Goal: Task Accomplishment & Management: Complete application form

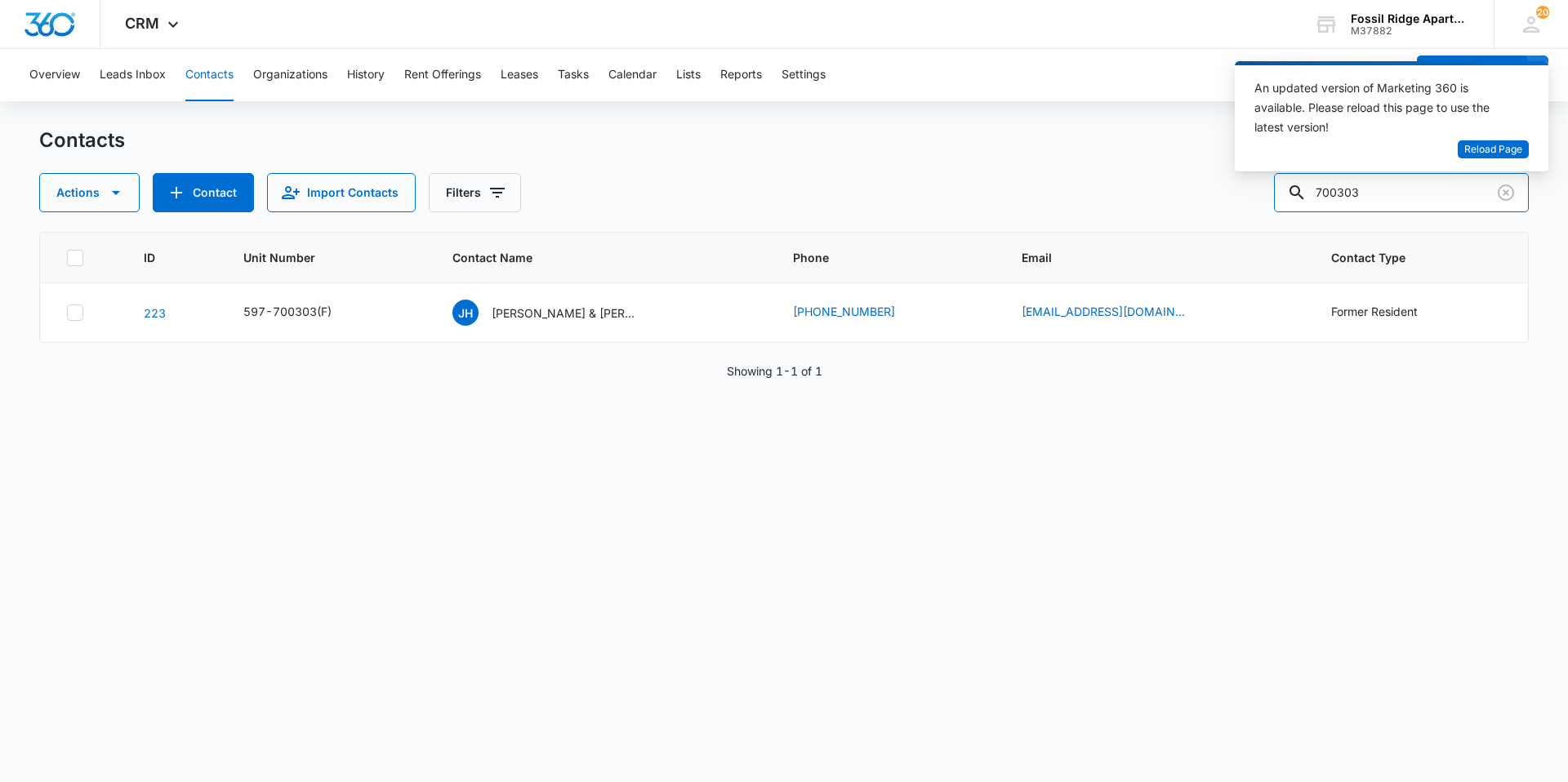
drag, startPoint x: 1395, startPoint y: 185, endPoint x: 1249, endPoint y: 202, distance: 147.0
click at [1249, 202] on div "Actions Contact Import Contacts Filters 700303" at bounding box center [784, 193] width 1490 height 40
type input "770301"
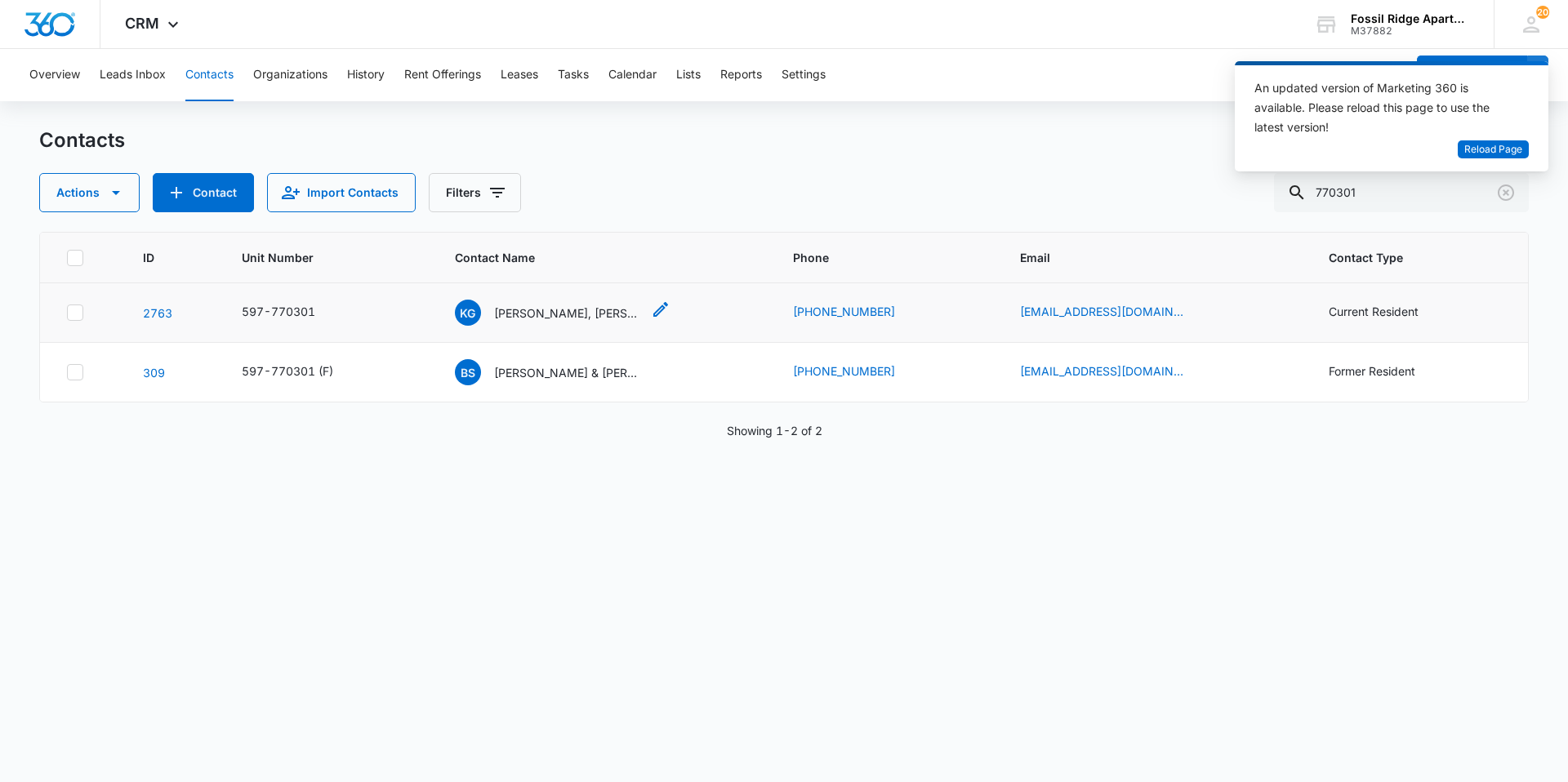
click at [560, 317] on p "[PERSON_NAME], [PERSON_NAME]" at bounding box center [567, 312] width 147 height 17
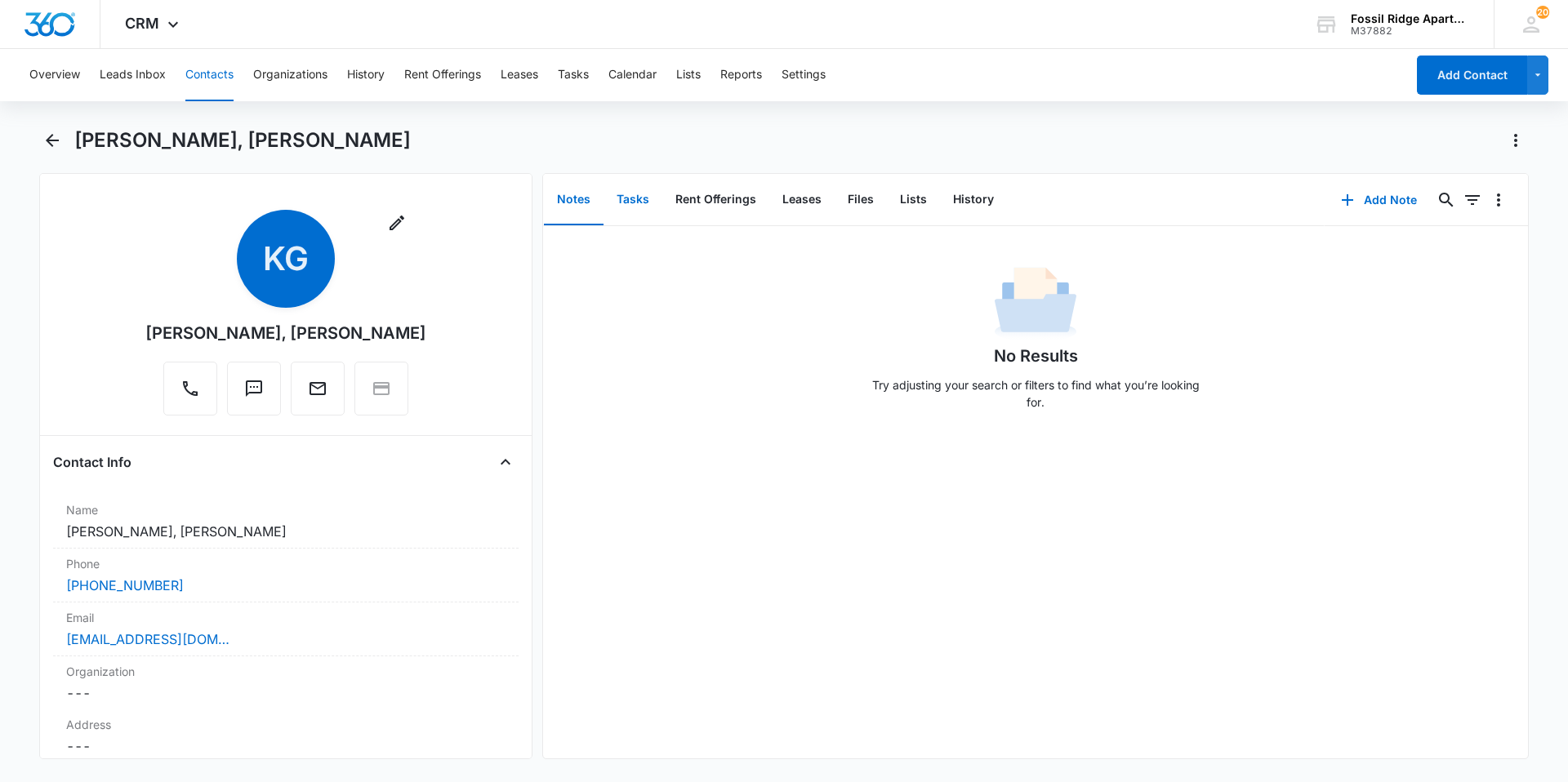
click at [630, 204] on button "Tasks" at bounding box center [633, 200] width 59 height 50
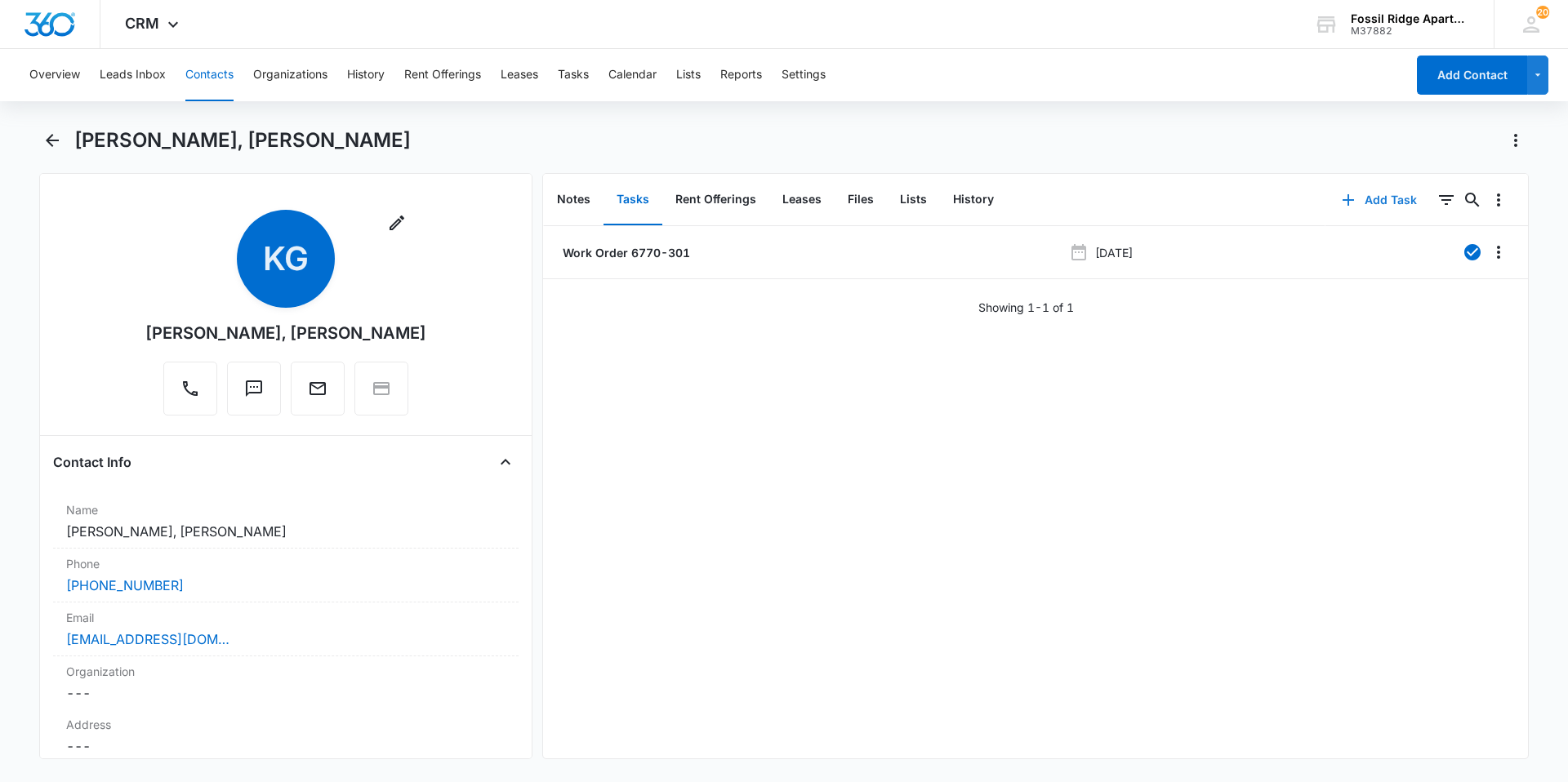
click at [1343, 198] on icon "button" at bounding box center [1348, 200] width 12 height 12
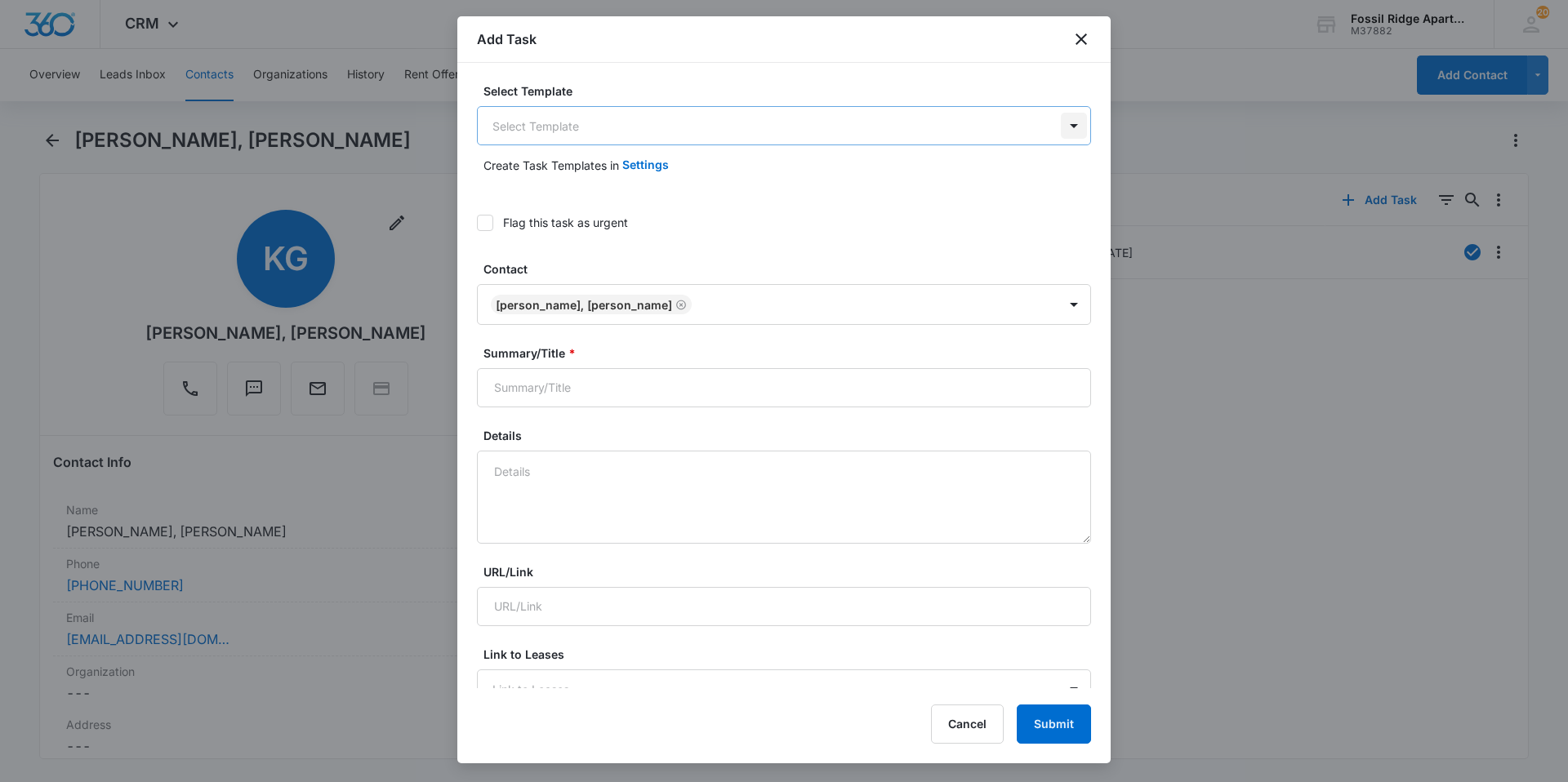
click at [1067, 128] on body "CRM Apps Reputation Websites Forms CRM Email Social Content Ads Intelligence Fi…" at bounding box center [784, 391] width 1568 height 782
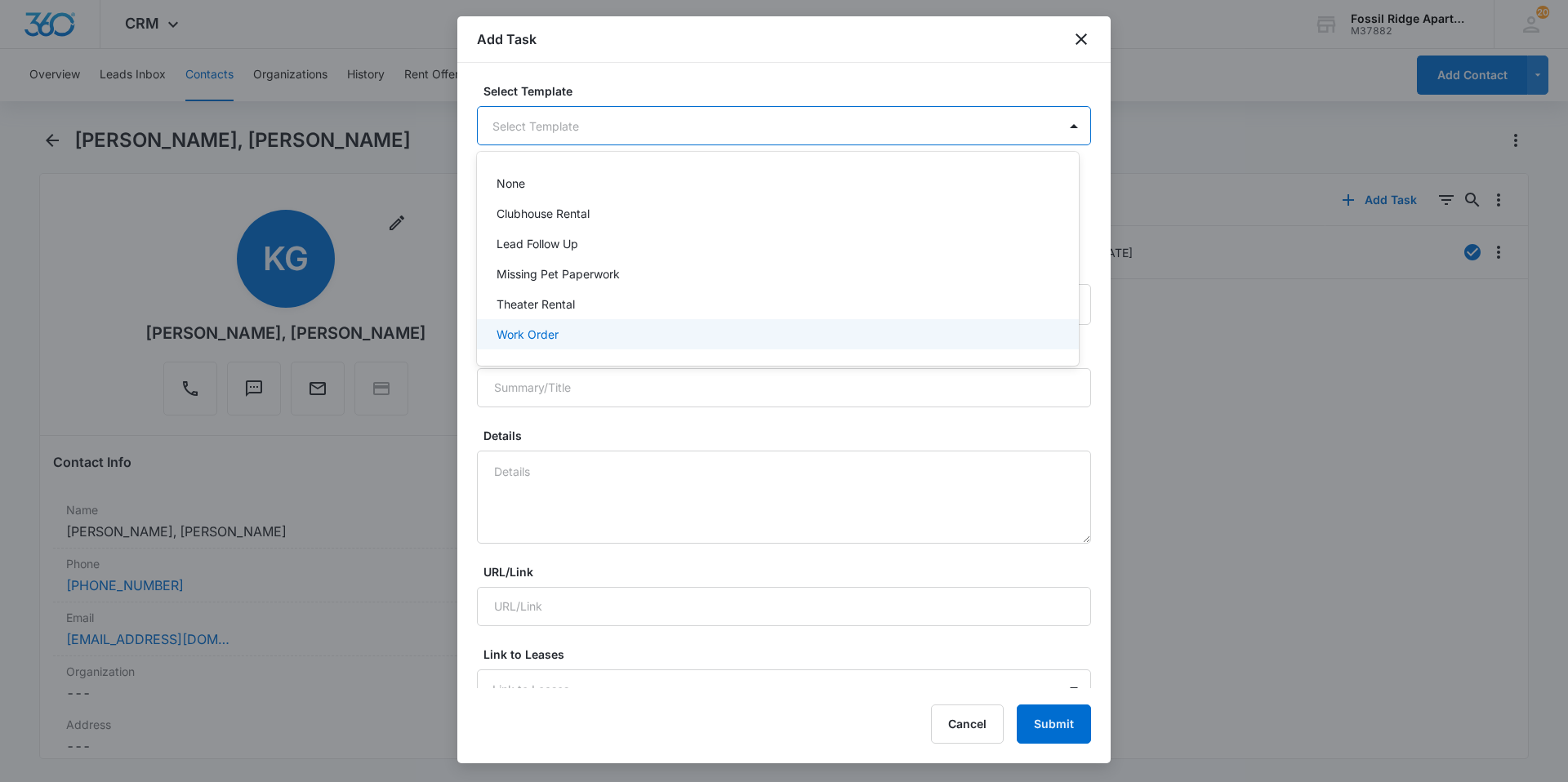
drag, startPoint x: 507, startPoint y: 333, endPoint x: 534, endPoint y: 330, distance: 27.2
click at [508, 331] on p "Work Order" at bounding box center [527, 334] width 62 height 17
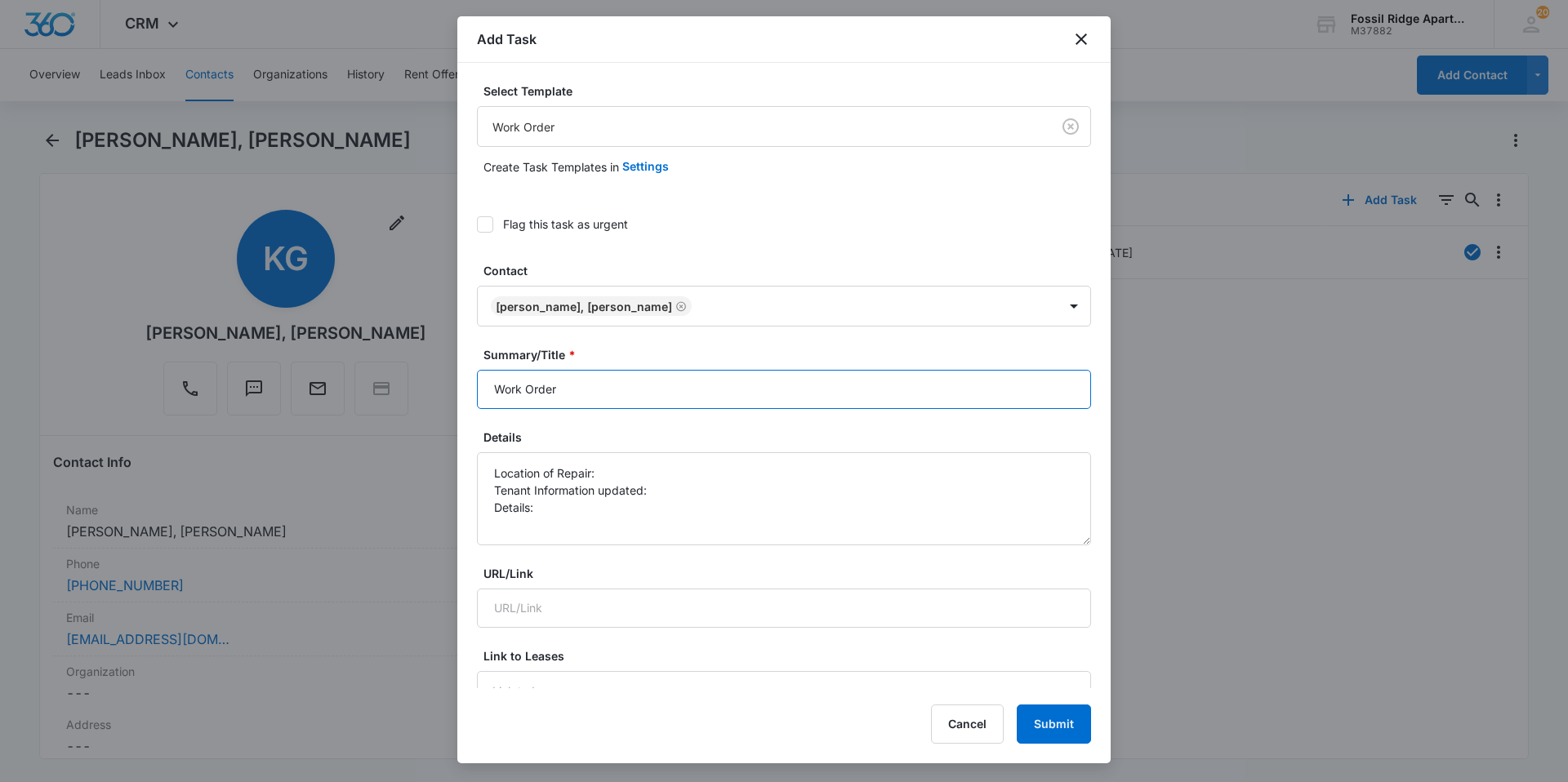
click at [565, 381] on input "Work Order" at bounding box center [784, 390] width 614 height 40
type input "Work Order 6770-301"
click at [590, 463] on textarea "Location of Repair: Tenant Information updated: Details:" at bounding box center [784, 499] width 614 height 93
click at [608, 463] on textarea "Location of Repair: Tenant Information updated: Details:" at bounding box center [784, 499] width 614 height 93
click at [657, 487] on textarea "Location of Repair: laundry Tenant Information updated: Details:" at bounding box center [784, 499] width 614 height 93
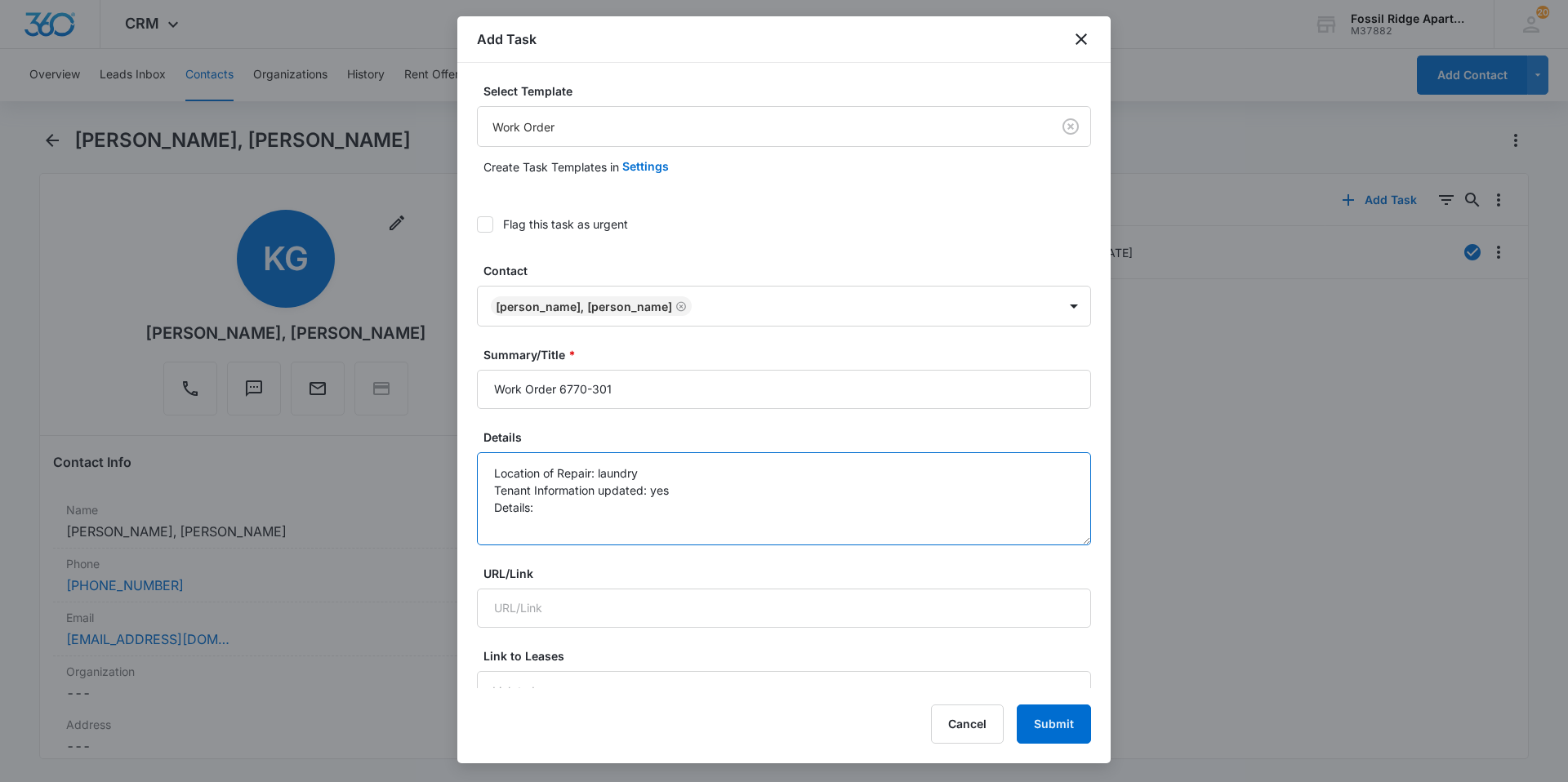
click at [545, 508] on textarea "Location of Repair: laundry Tenant Information updated: yes Details:" at bounding box center [784, 499] width 614 height 93
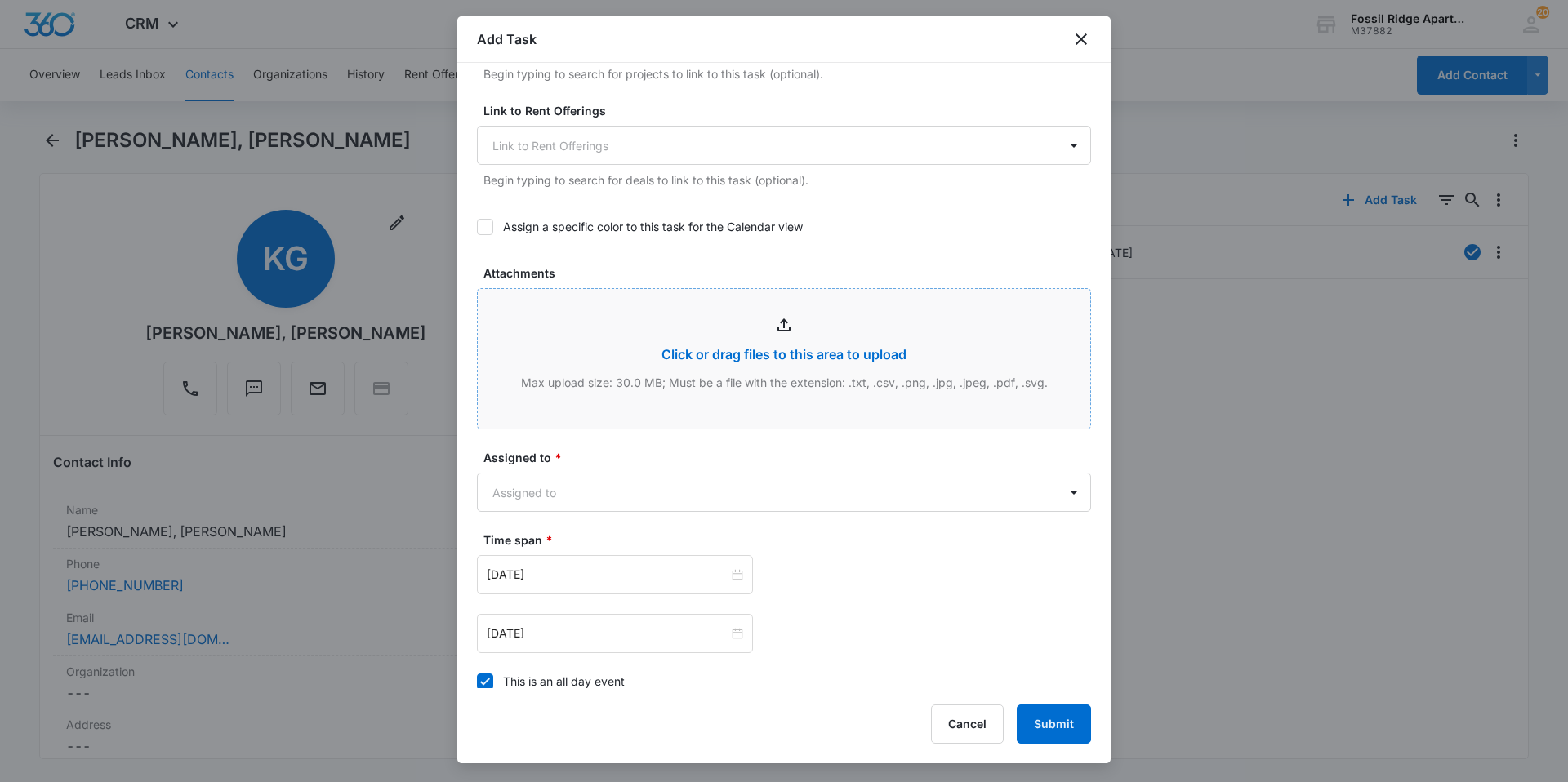
scroll to position [735, 0]
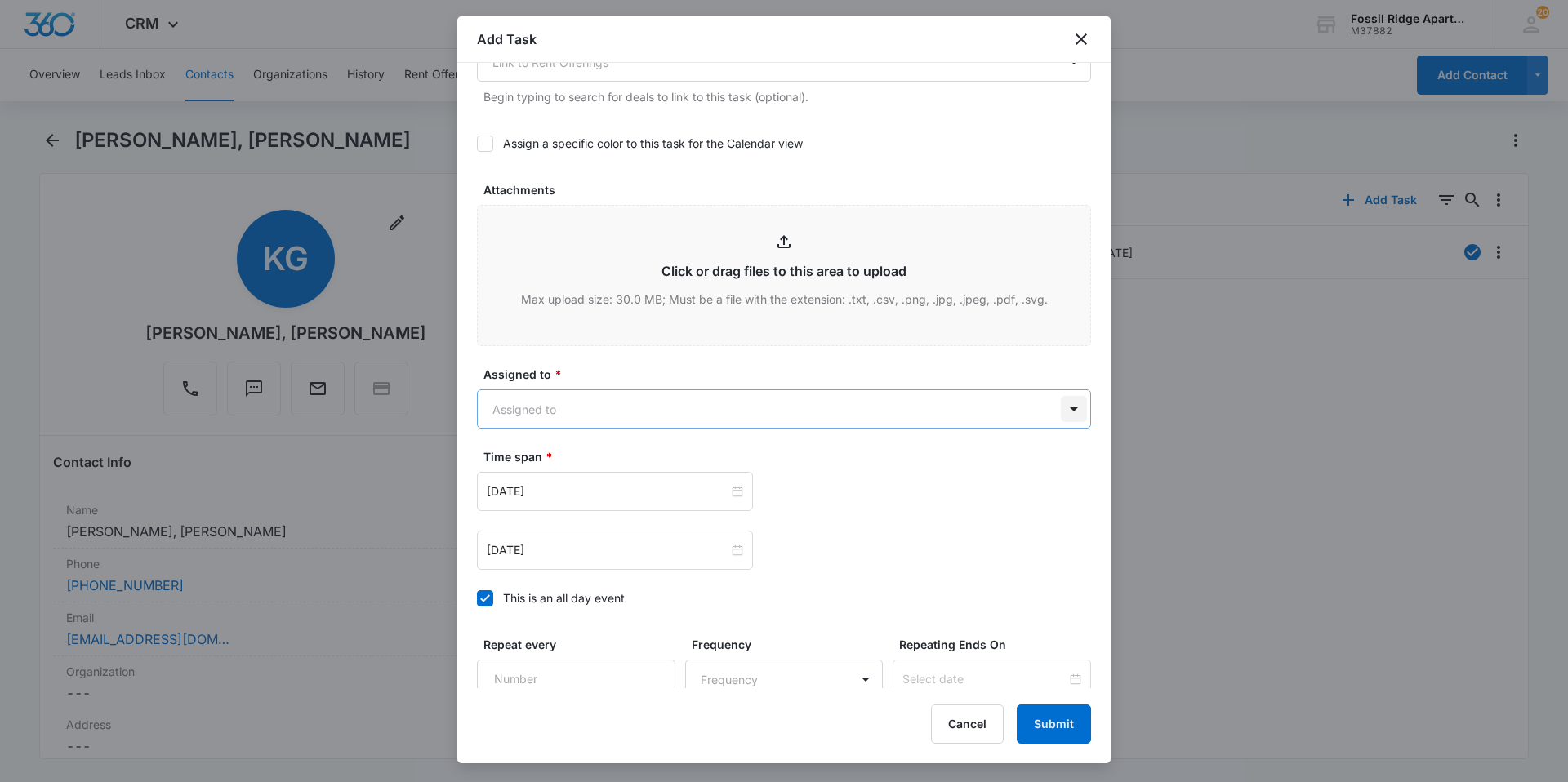
type textarea "Location of Repair: laundry Tenant Information updated: yes Details: dryer stop…"
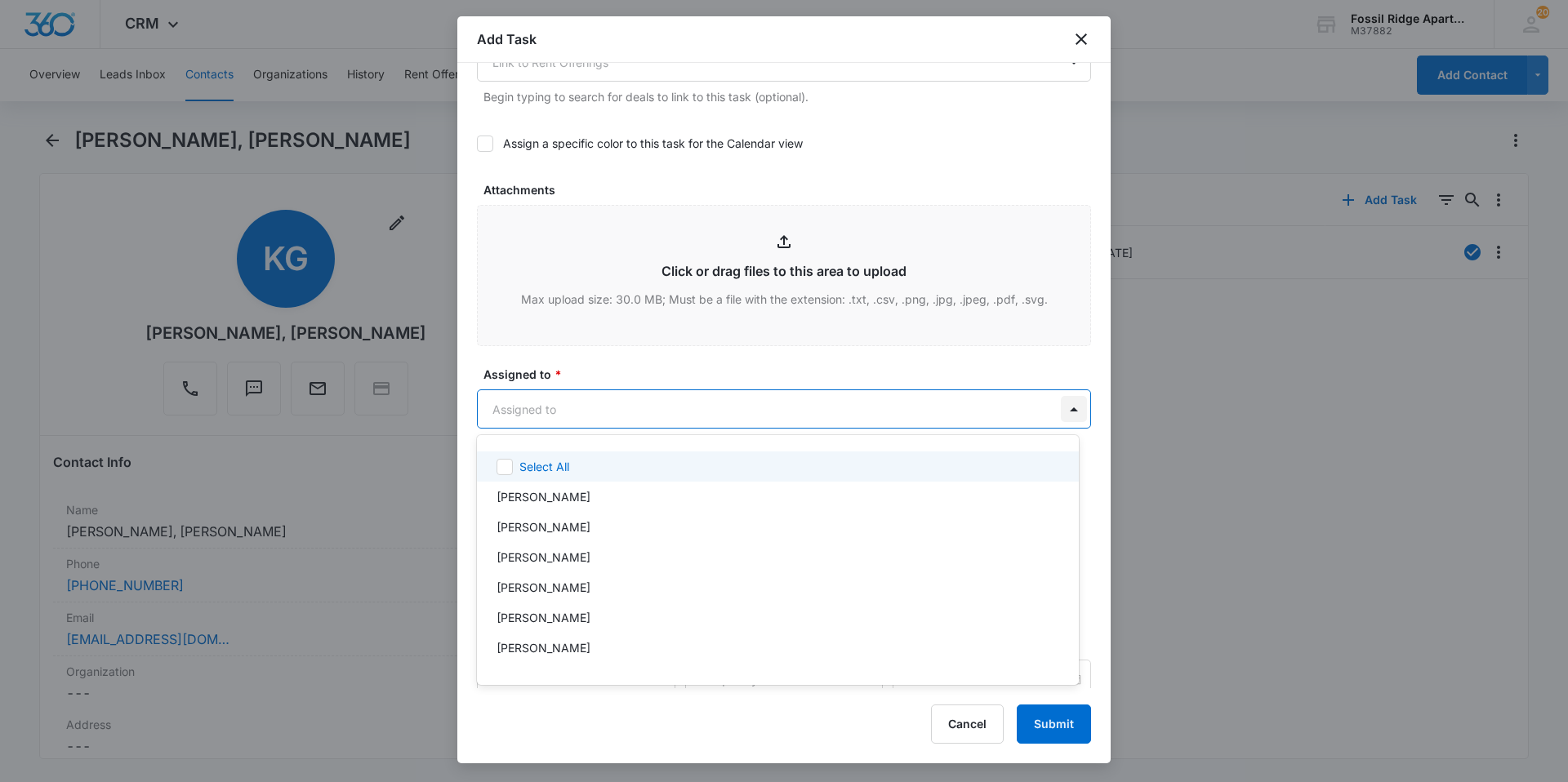
click at [1060, 409] on body "CRM Apps Reputation Websites Forms CRM Email Social Content Ads Intelligence Fi…" at bounding box center [784, 391] width 1568 height 782
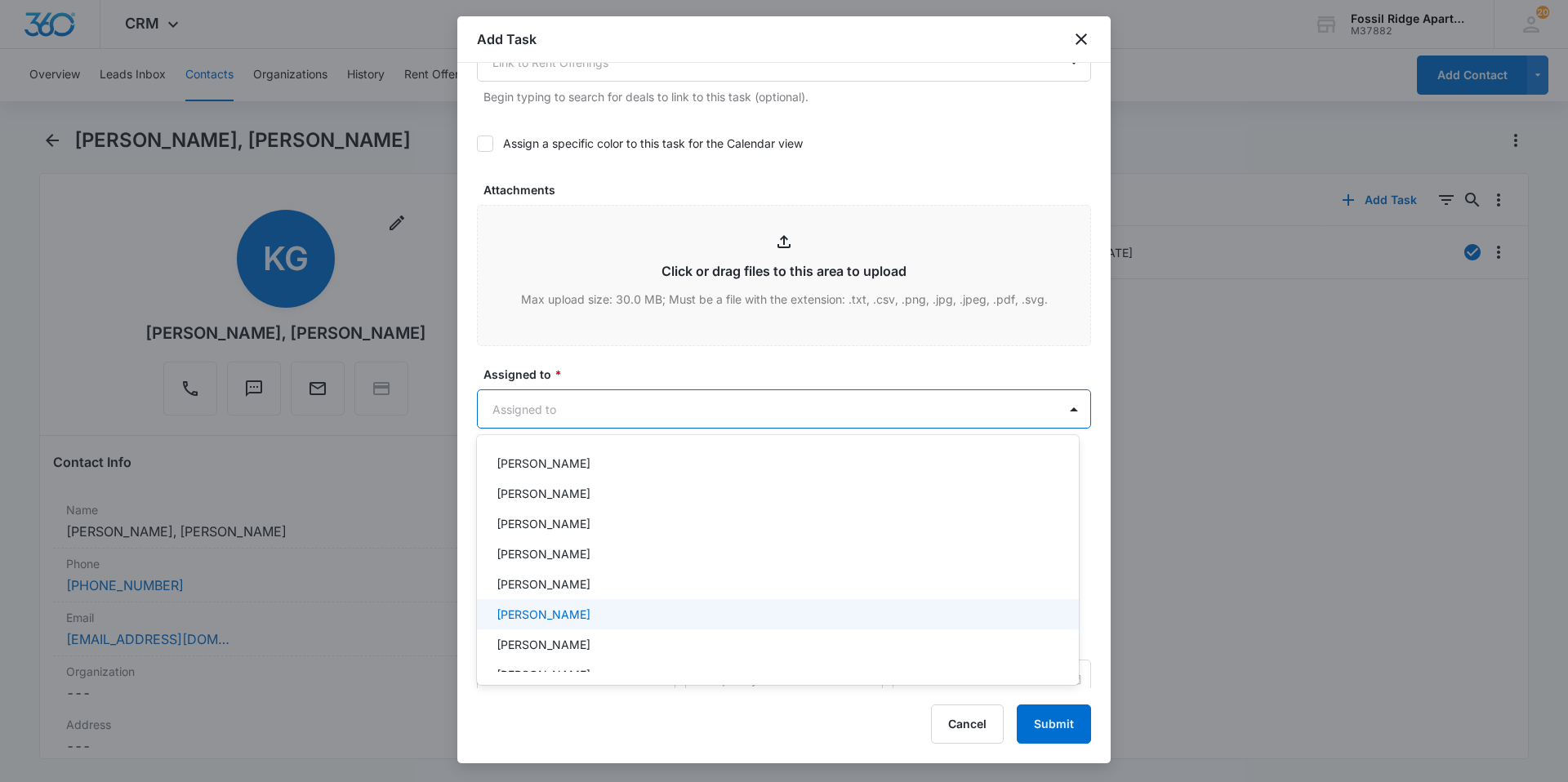
click at [507, 618] on p "Leotis Johnson" at bounding box center [544, 614] width 94 height 17
click at [910, 411] on div at bounding box center [784, 391] width 1568 height 782
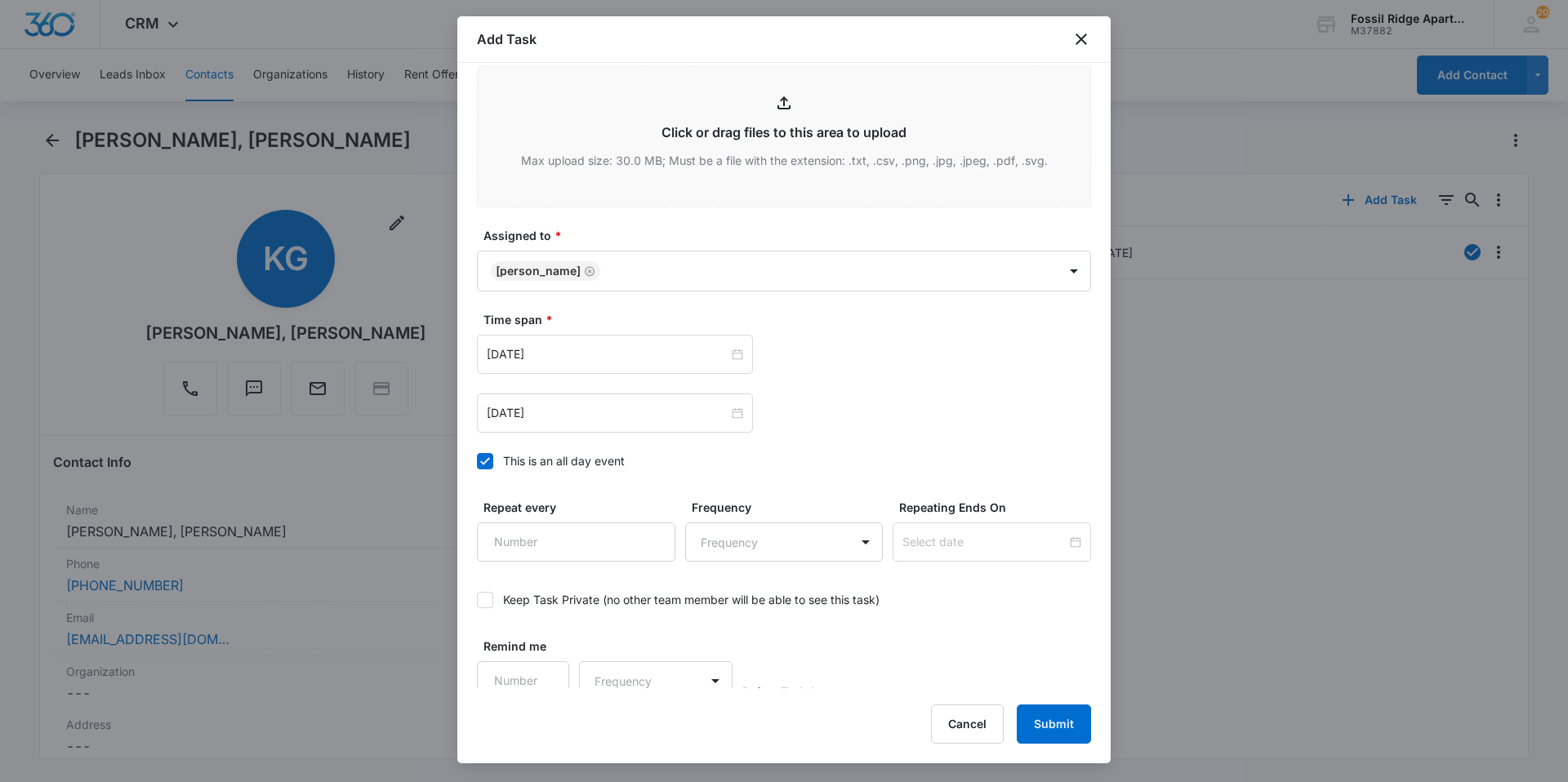
scroll to position [885, 0]
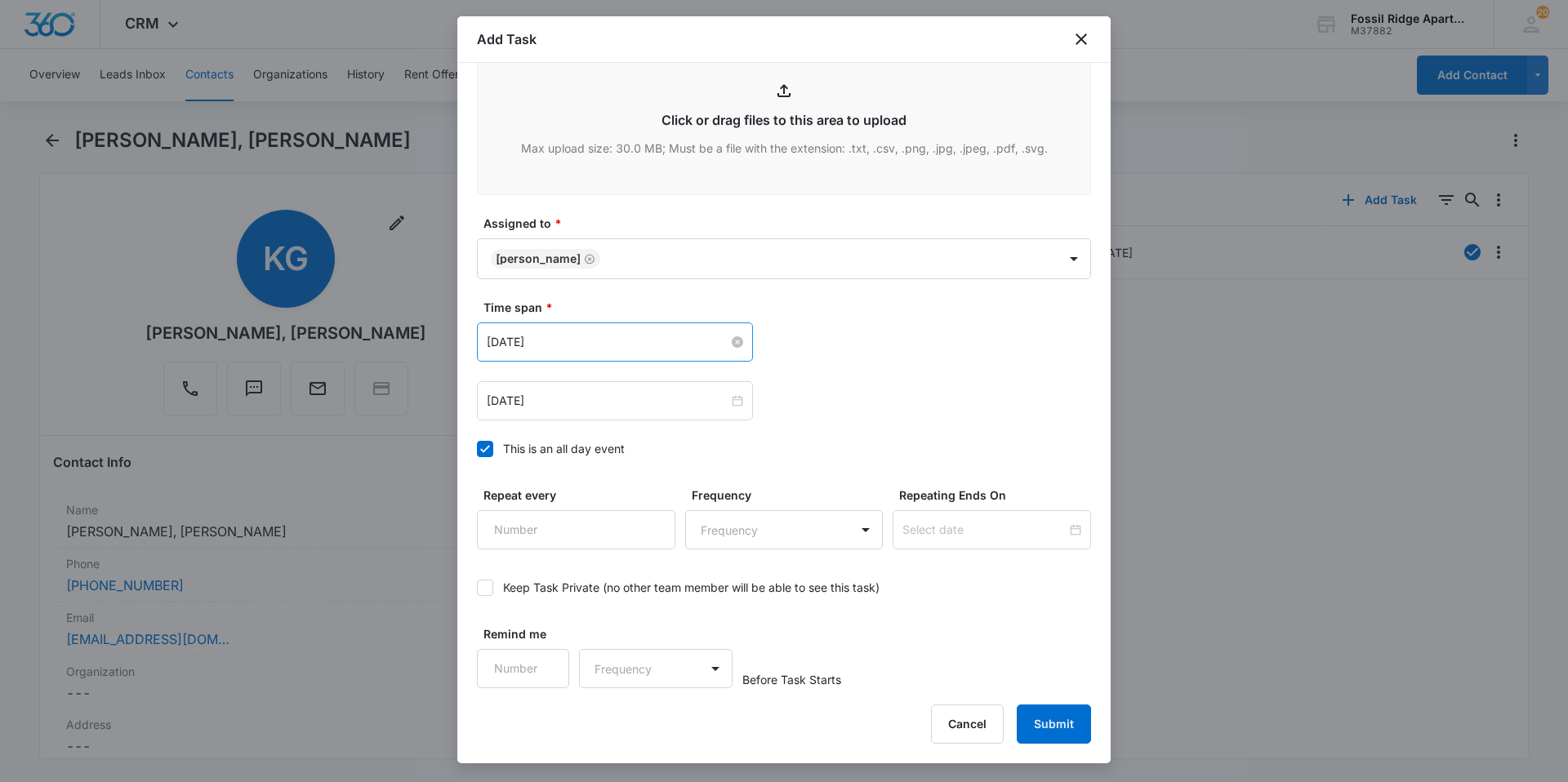
click at [732, 336] on div "Apr 2, 2024" at bounding box center [615, 342] width 257 height 18
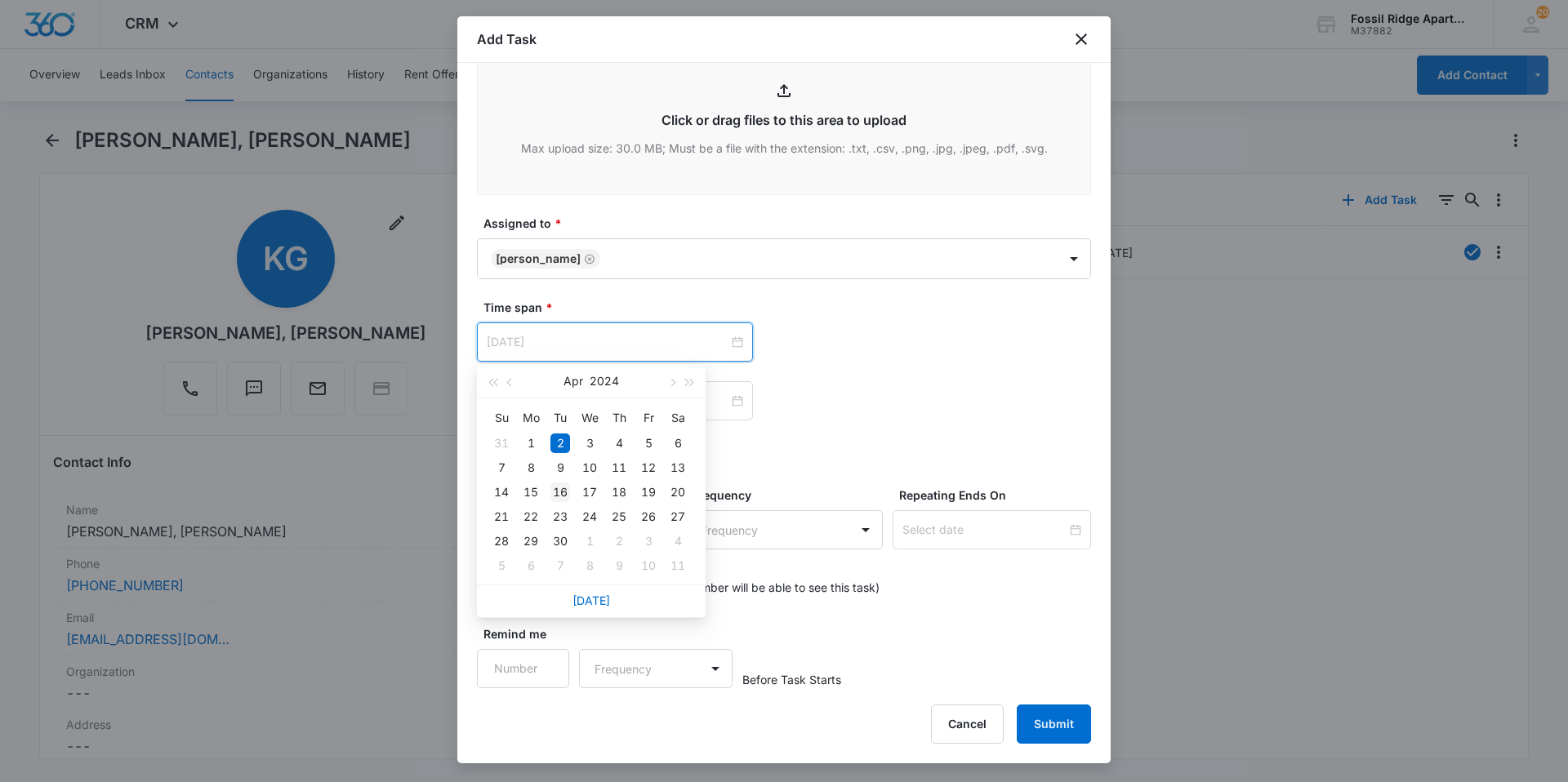
type input "Apr 16, 2024"
click at [560, 495] on div "16" at bounding box center [561, 492] width 20 height 20
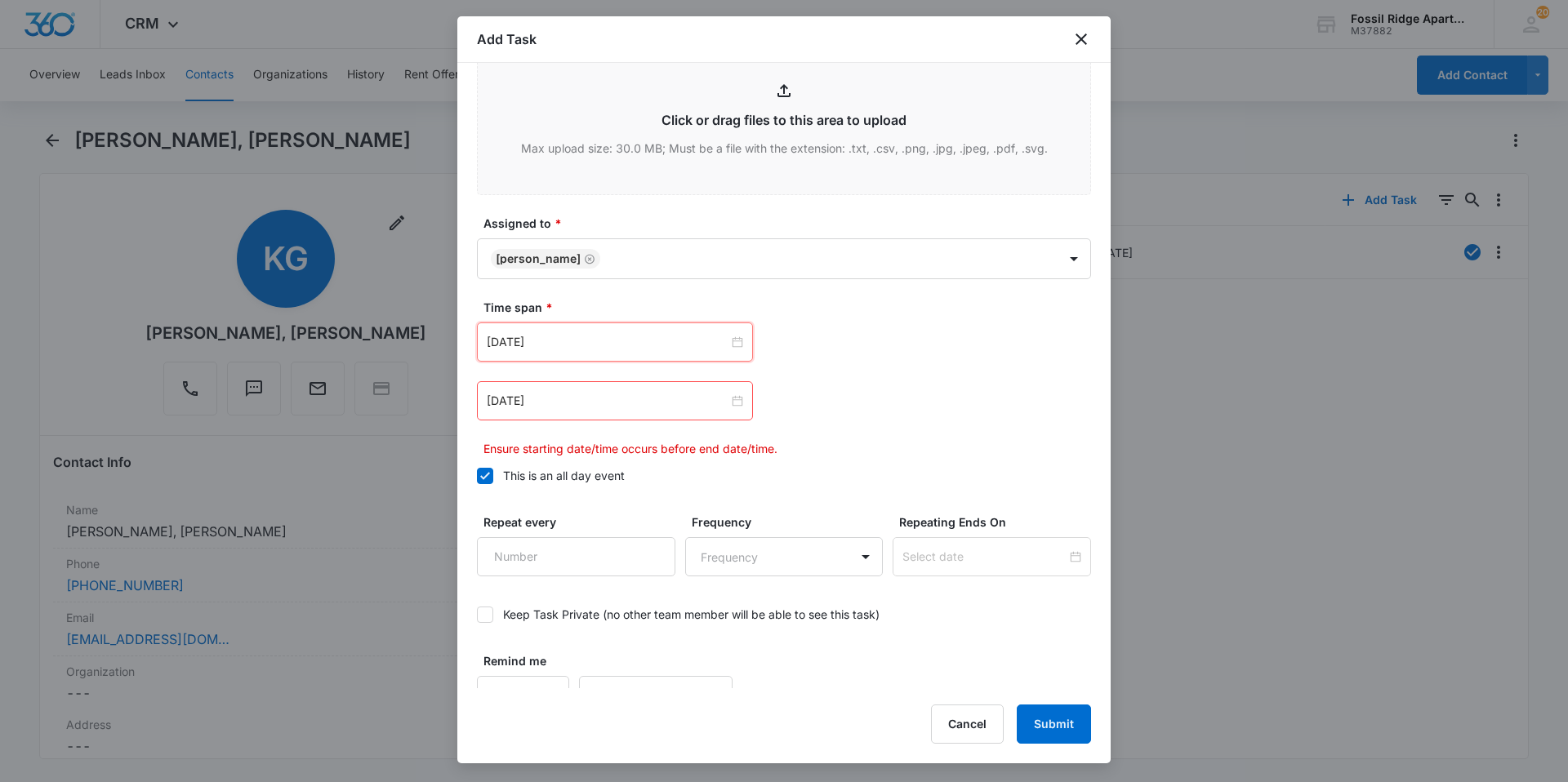
click at [889, 407] on div "Apr 2, 2024" at bounding box center [784, 401] width 614 height 40
click at [723, 403] on input "Apr 2, 2024" at bounding box center [608, 401] width 242 height 18
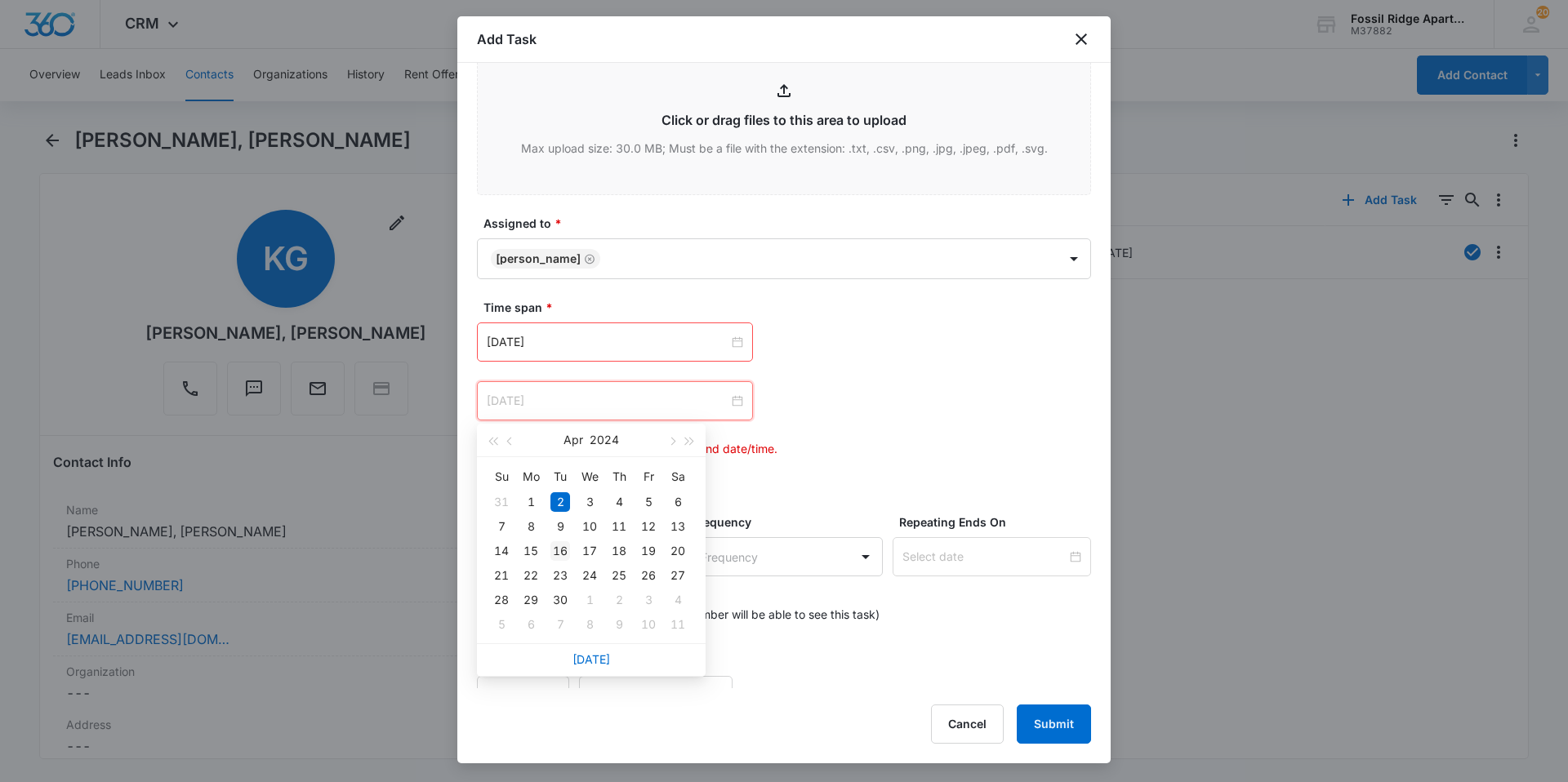
type input "Apr 16, 2024"
drag, startPoint x: 551, startPoint y: 547, endPoint x: 560, endPoint y: 548, distance: 9.1
click at [554, 547] on div "16" at bounding box center [561, 552] width 20 height 20
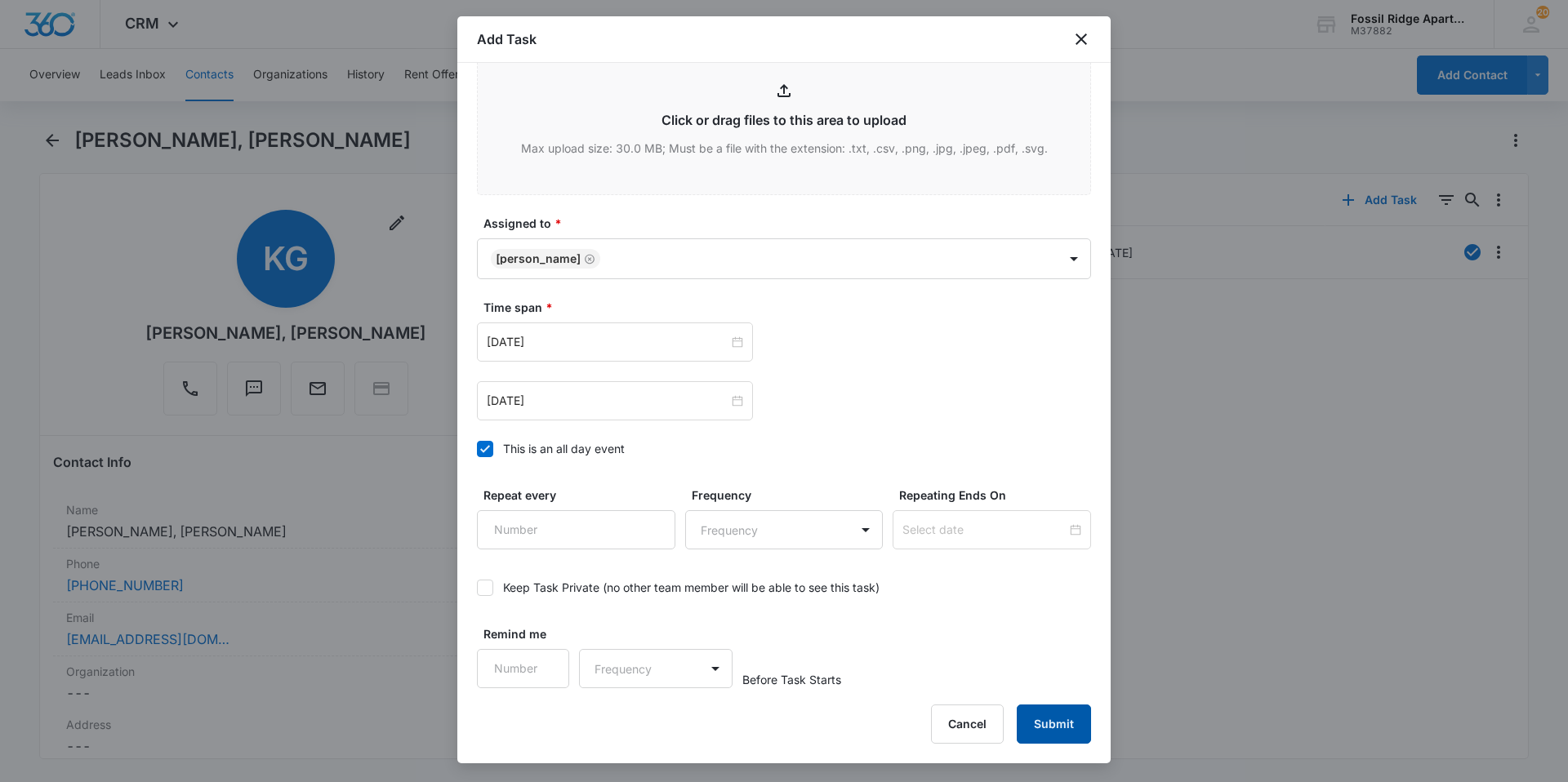
click at [1068, 735] on button "Submit" at bounding box center [1054, 724] width 75 height 40
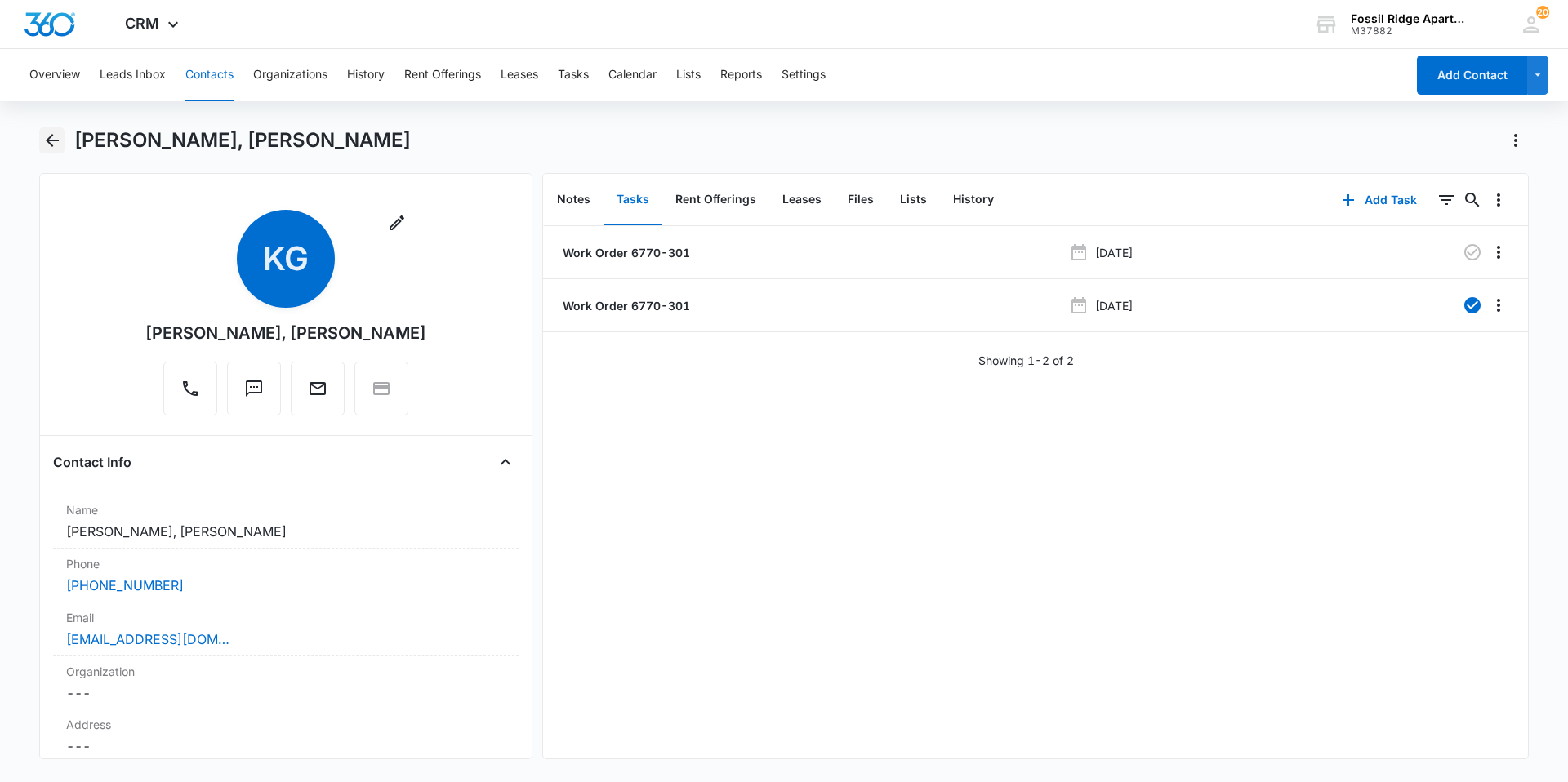
click at [52, 142] on icon "Back" at bounding box center [52, 140] width 20 height 20
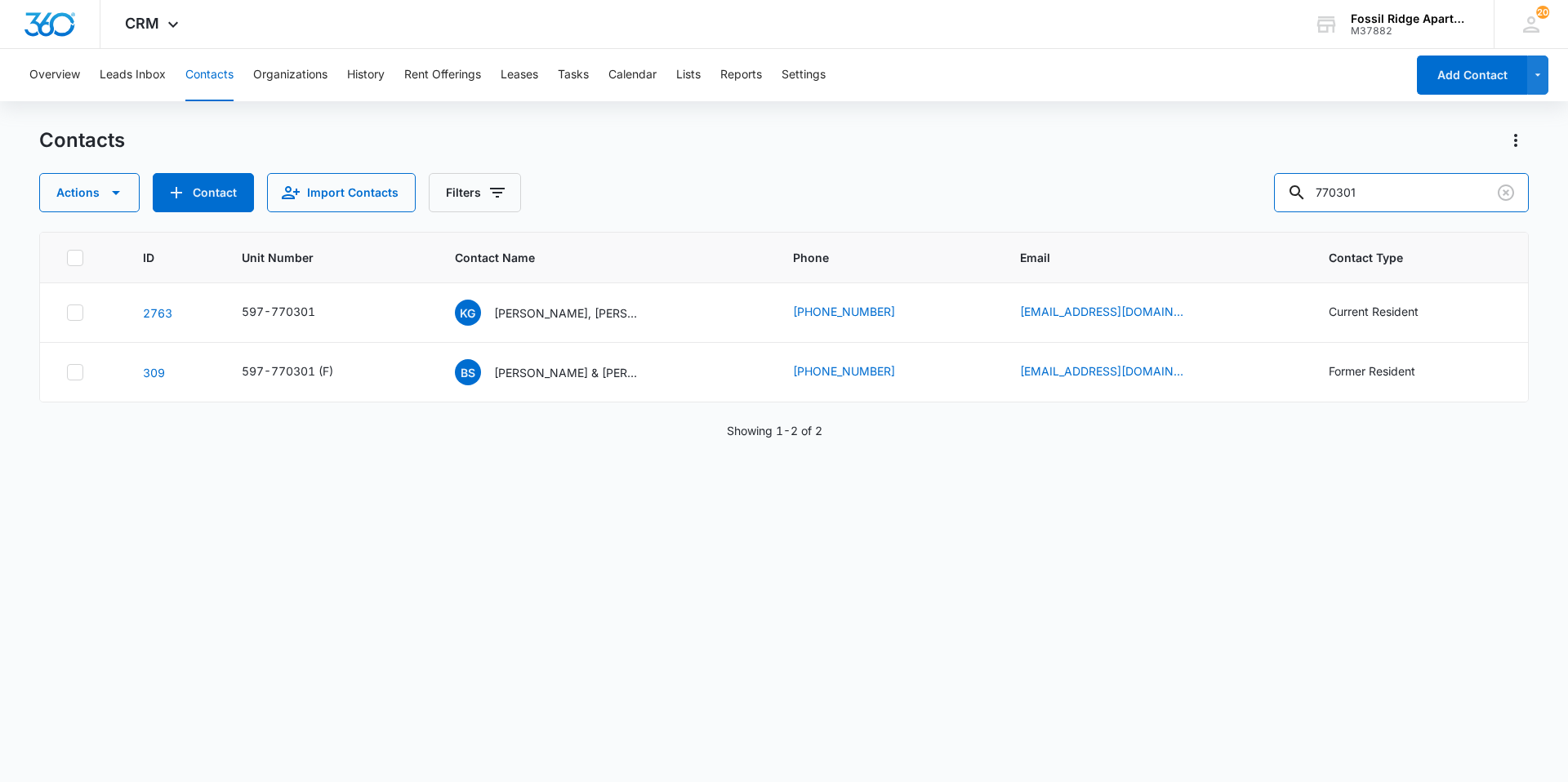
drag, startPoint x: 1388, startPoint y: 191, endPoint x: 1287, endPoint y: 195, distance: 101.1
click at [1287, 195] on div "Actions Contact Import Contacts Filters 770301" at bounding box center [784, 193] width 1490 height 40
type input "901103"
